Goal: Information Seeking & Learning: Check status

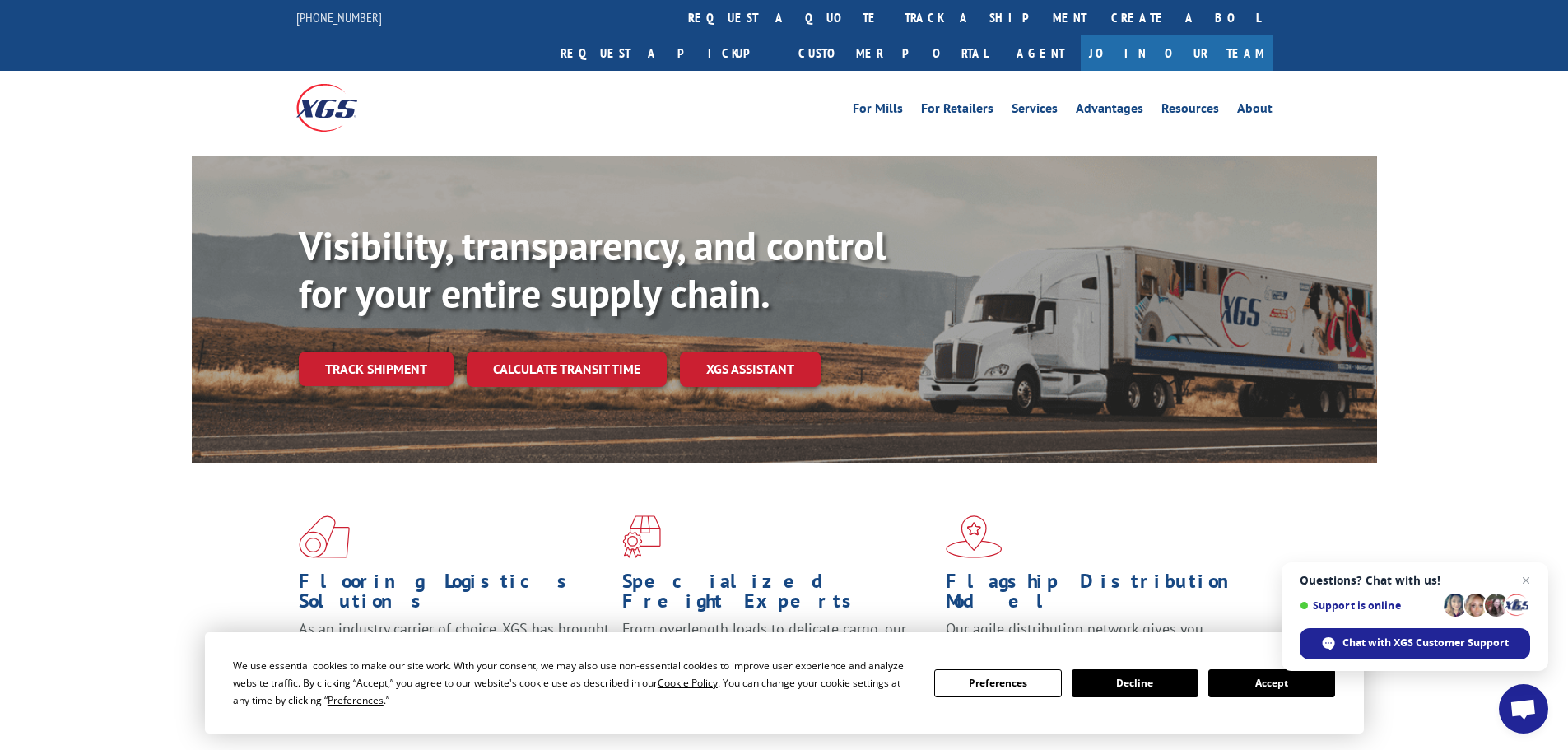
drag, startPoint x: 359, startPoint y: 323, endPoint x: 418, endPoint y: 326, distance: 59.1
click at [359, 352] on link "Track shipment" at bounding box center [376, 369] width 155 height 34
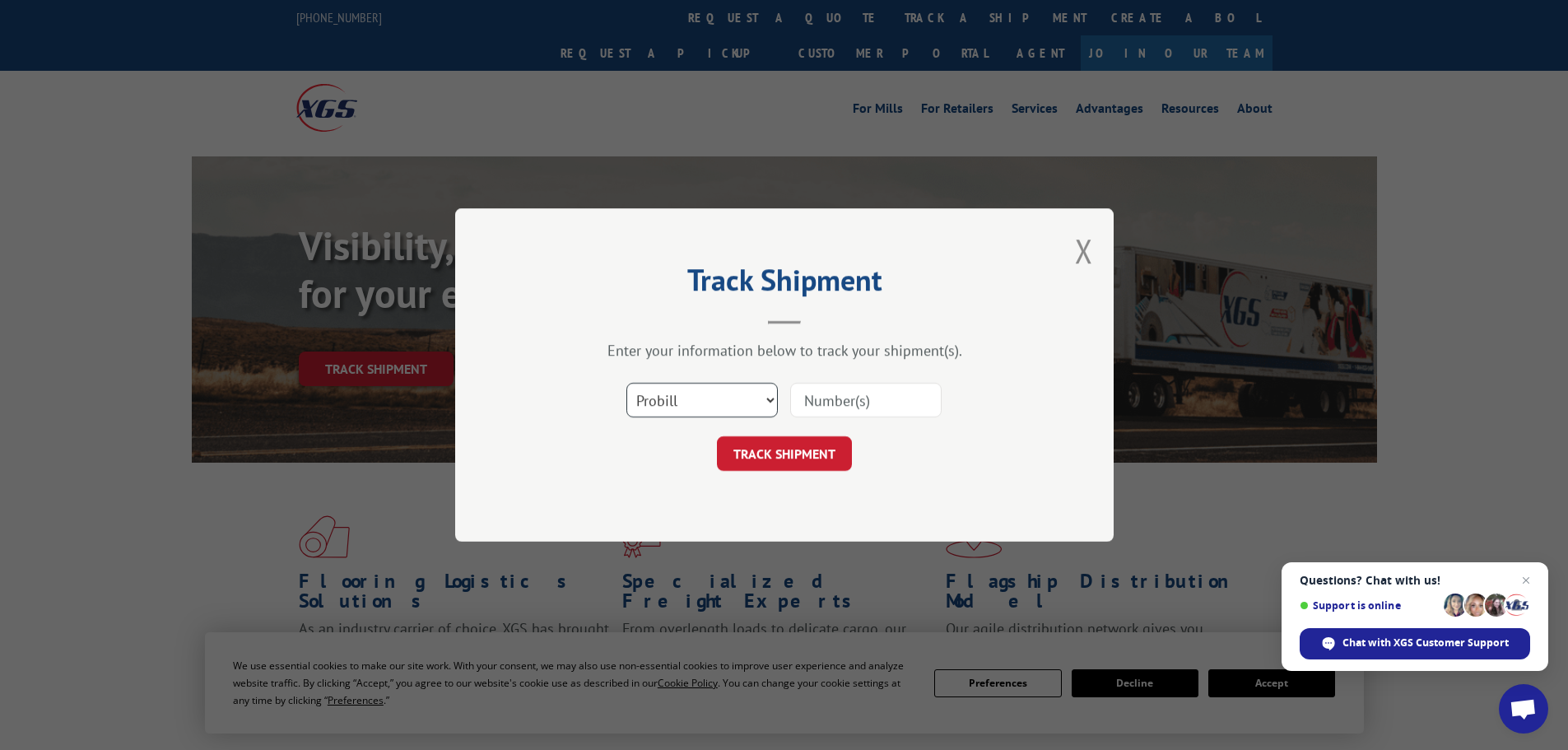
click at [718, 396] on select "Select category... Probill BOL PO" at bounding box center [702, 400] width 152 height 34
select select "bol"
click at [626, 383] on select "Select category... Probill BOL PO" at bounding box center [702, 400] width 152 height 34
click at [818, 393] on input at bounding box center [866, 400] width 152 height 34
paste input "5609057"
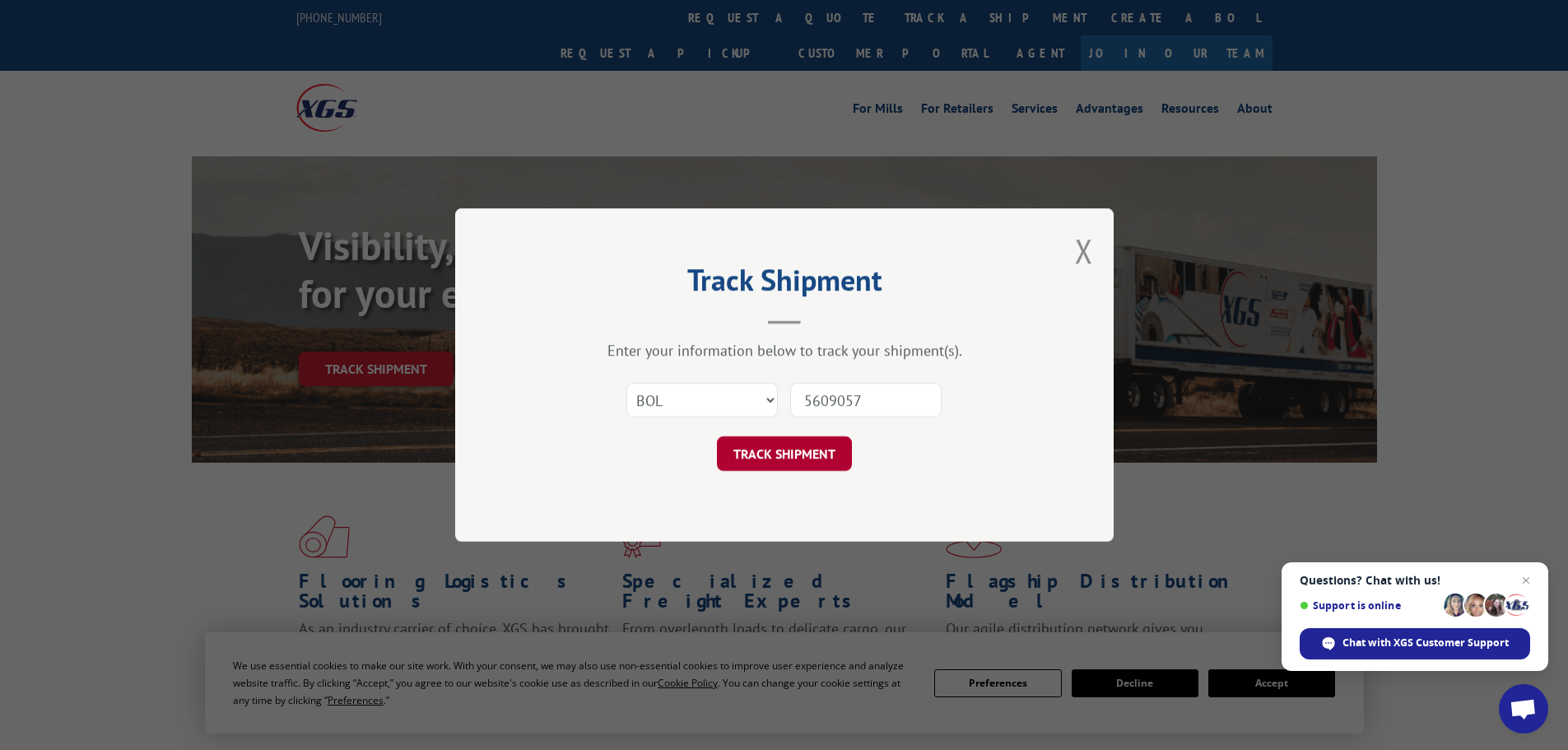
type input "5609057"
click at [826, 448] on button "TRACK SHIPMENT" at bounding box center [784, 453] width 135 height 34
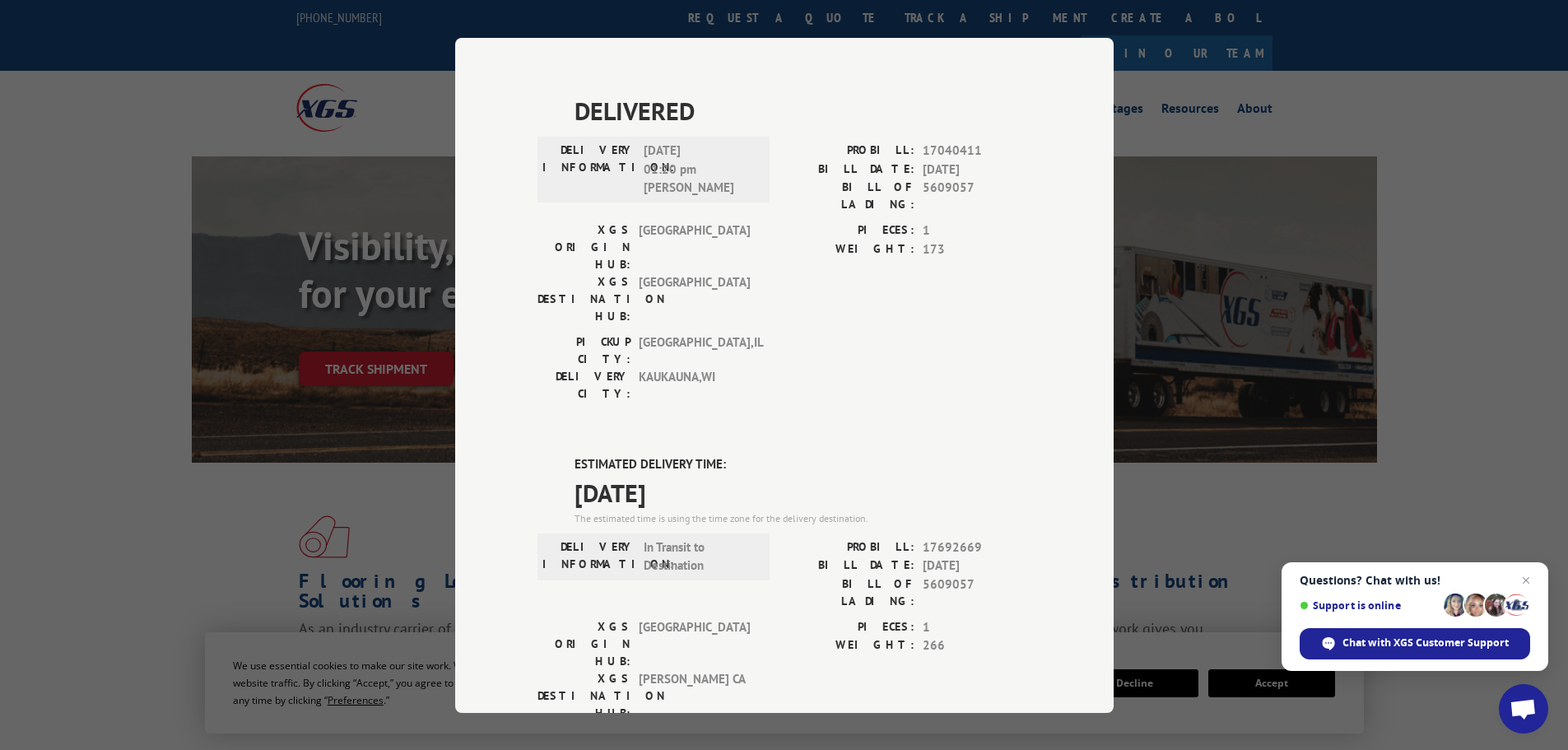
scroll to position [412, 0]
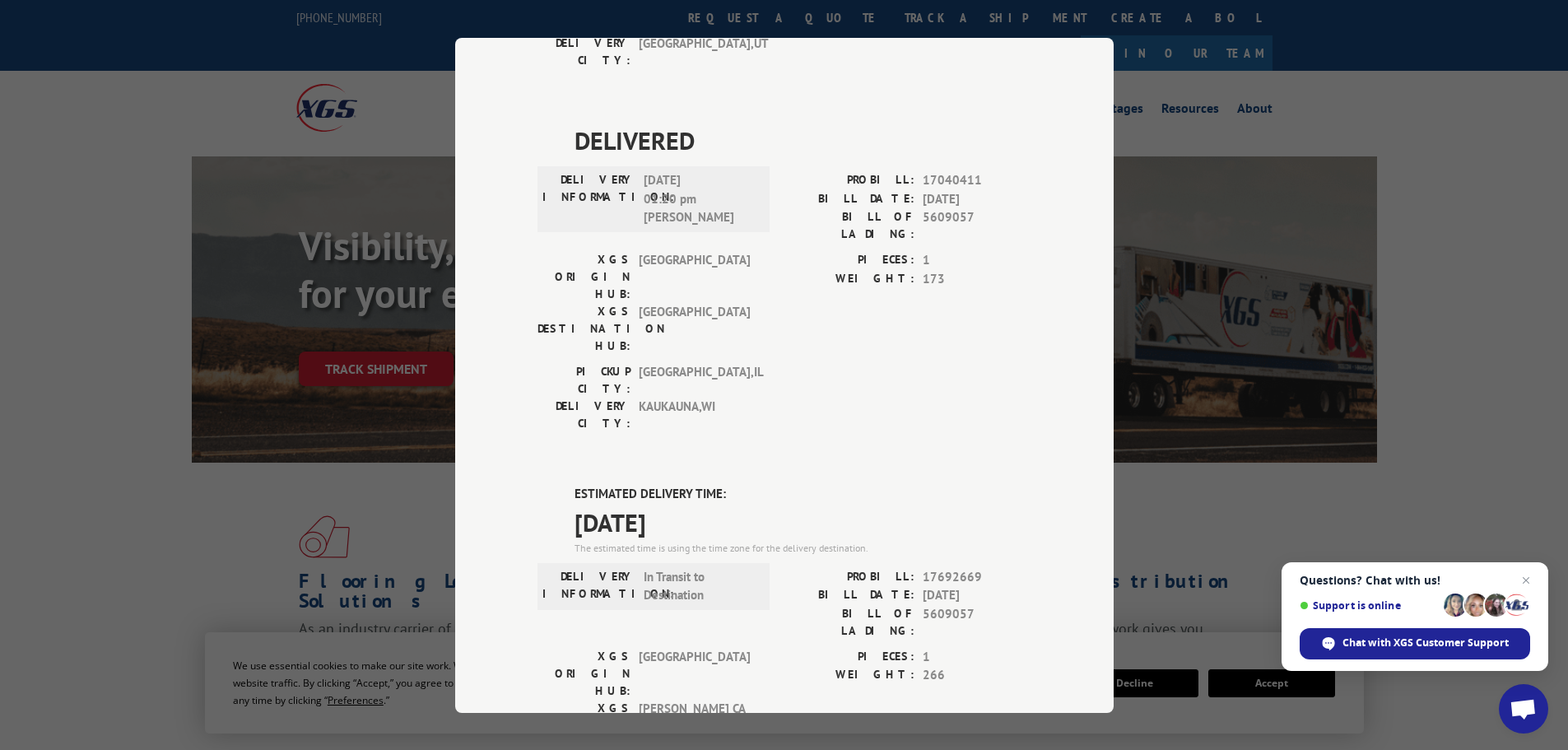
drag, startPoint x: 708, startPoint y: 328, endPoint x: 563, endPoint y: 311, distance: 146.0
copy div "ESTIMATED DELIVERY TIME: [DATE]"
drag, startPoint x: 974, startPoint y: 418, endPoint x: 818, endPoint y: 416, distance: 156.0
click at [818, 604] on div "BILL OF LADING: 5609057" at bounding box center [908, 621] width 247 height 34
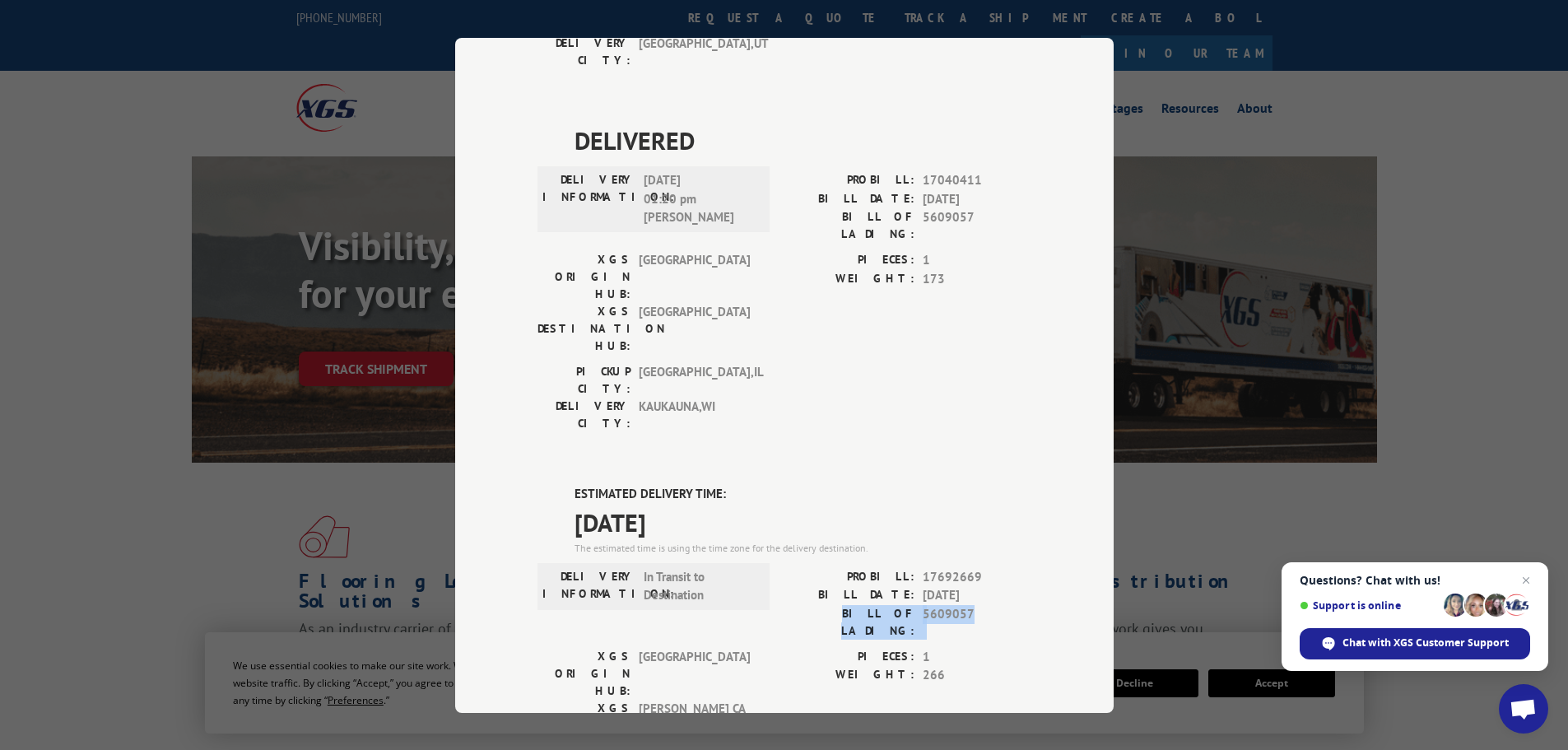
copy div "BILL OF LADING: 5609057"
